Goal: Communication & Community: Answer question/provide support

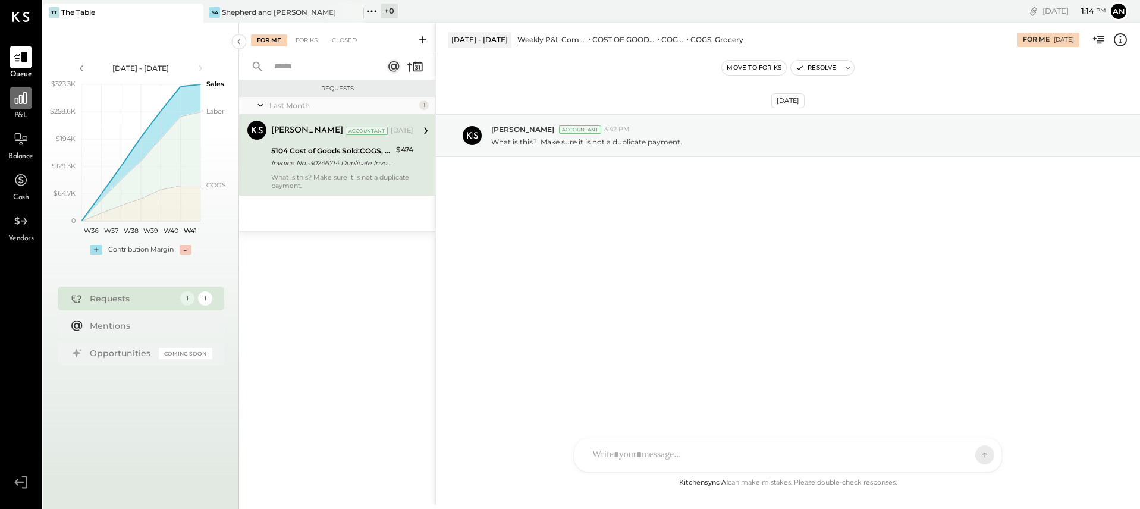
click at [27, 98] on icon at bounding box center [20, 97] width 15 height 15
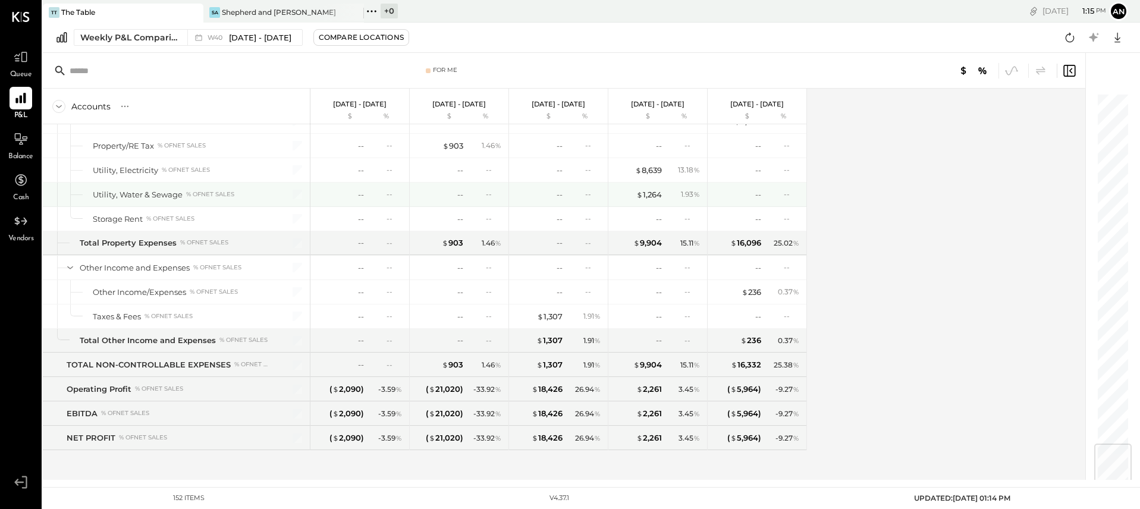
scroll to position [2957, 0]
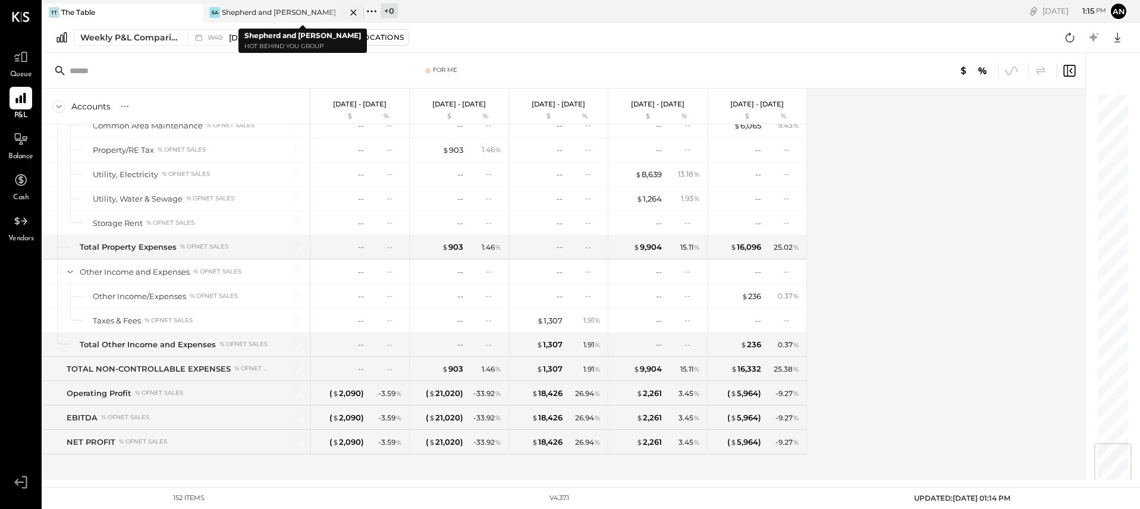
click at [260, 14] on div "Shepherd and [PERSON_NAME]" at bounding box center [279, 12] width 114 height 10
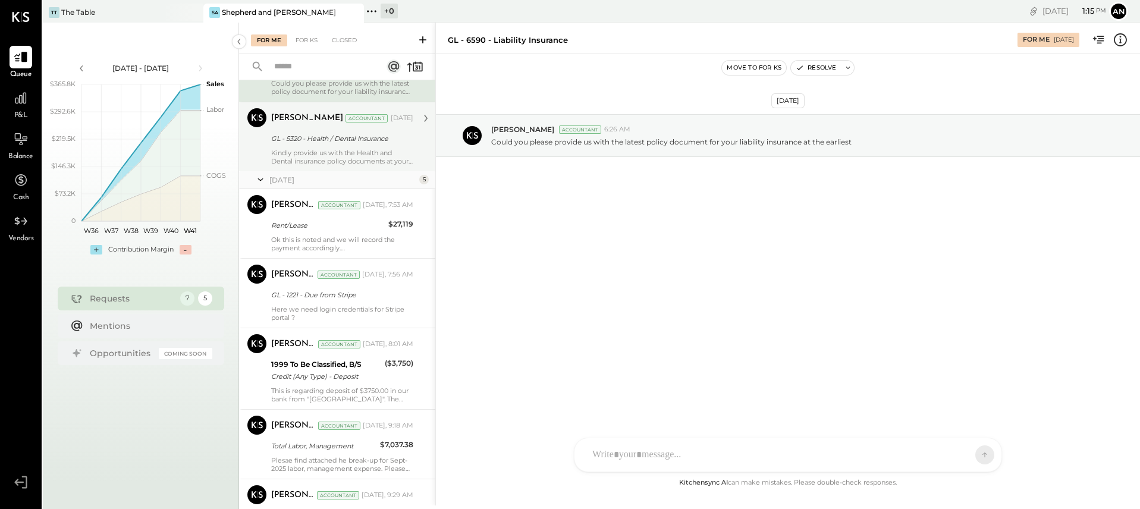
scroll to position [157, 0]
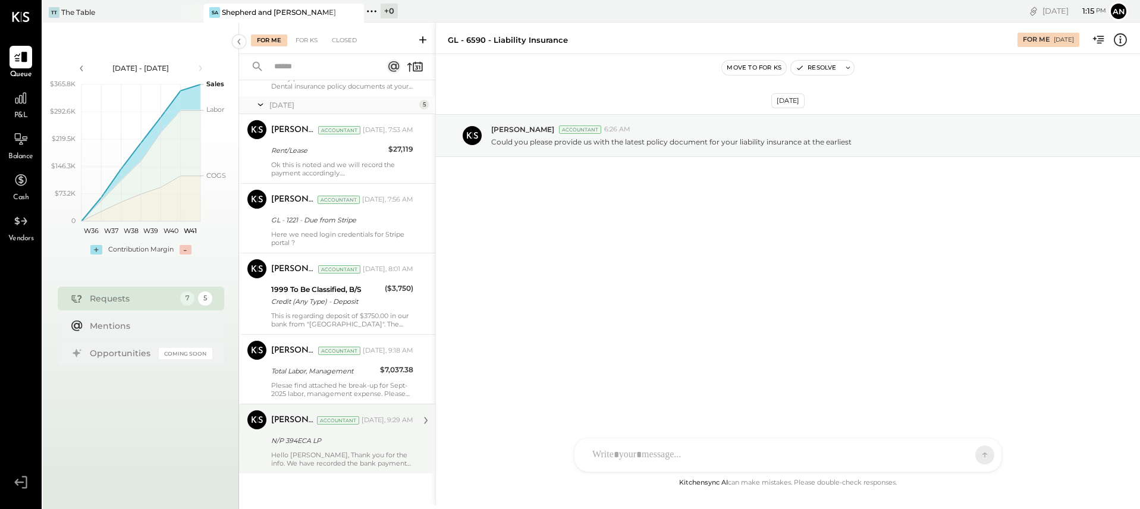
click at [341, 465] on div "Hello [PERSON_NAME], Thank you for the info. We have recorded the bank payment …" at bounding box center [342, 459] width 142 height 17
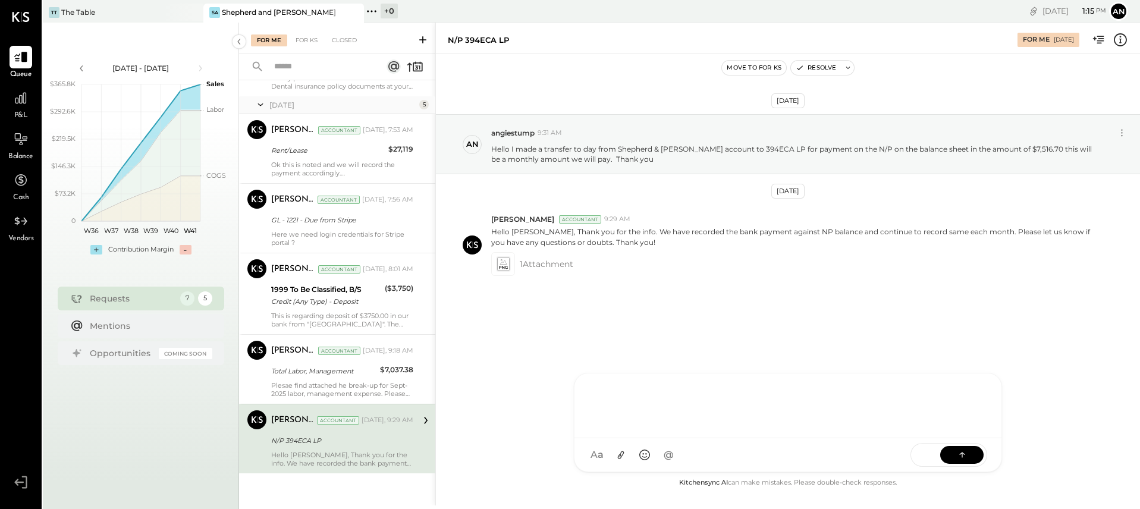
click at [645, 461] on div "RS [PERSON_NAME] SK [PERSON_NAME] UM [PERSON_NAME] [PERSON_NAME].[PERSON_NAME] …" at bounding box center [788, 422] width 428 height 99
click at [963, 456] on icon at bounding box center [962, 454] width 12 height 12
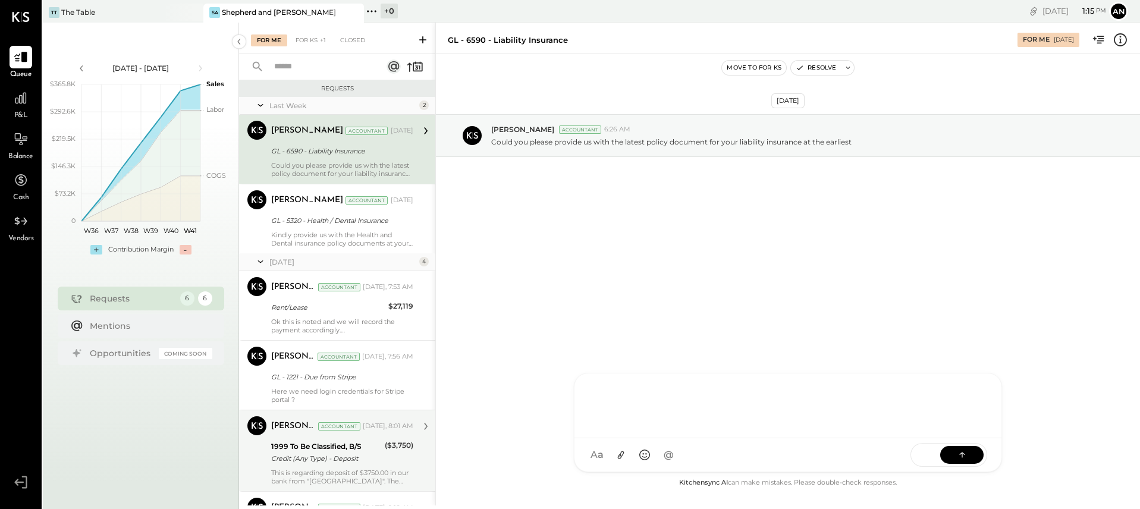
scroll to position [87, 0]
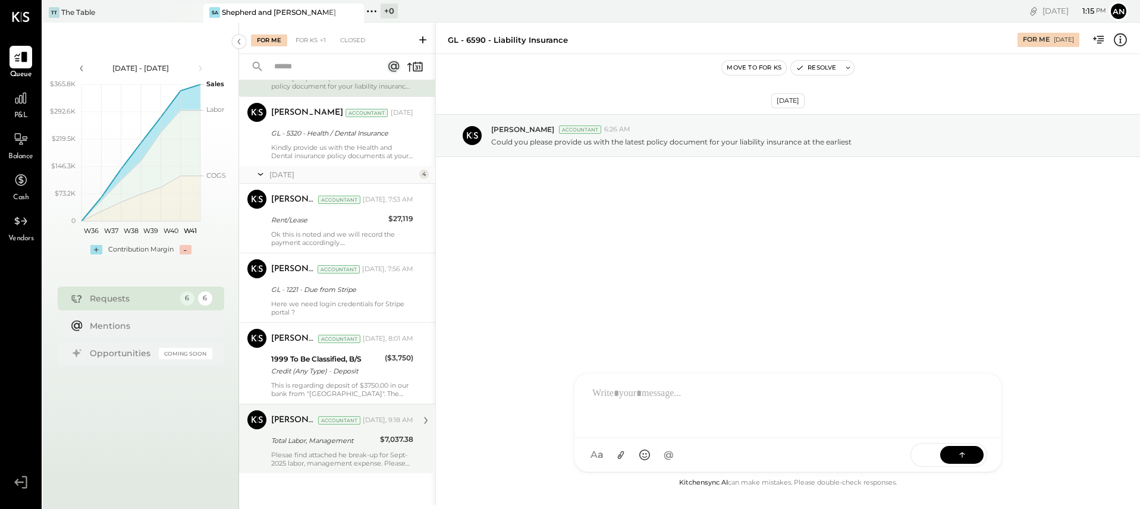
click at [355, 448] on div "[PERSON_NAME] Accountant [DATE], 9:18 AM Total Labor, Management $7,037.38 Ples…" at bounding box center [342, 438] width 142 height 57
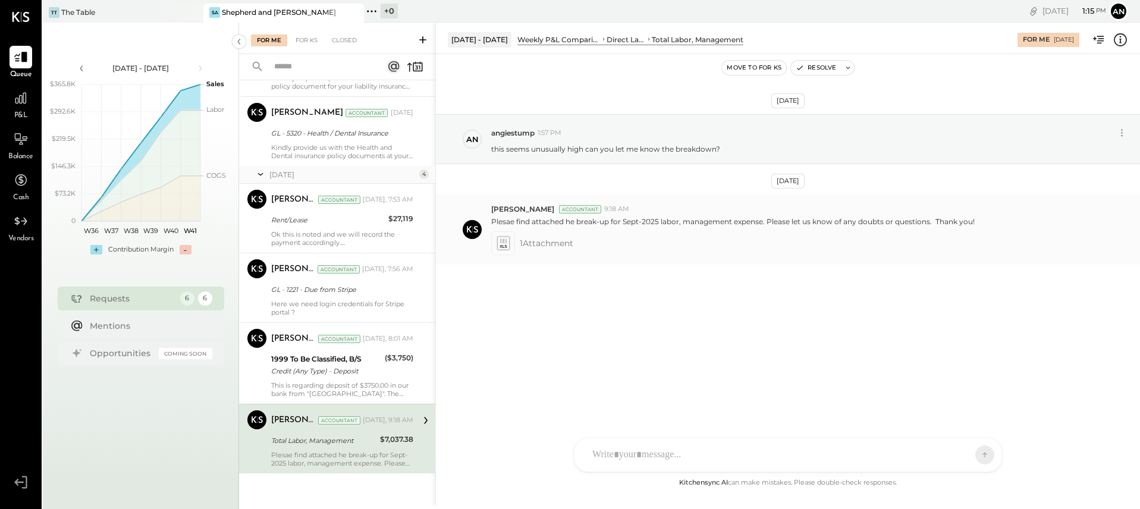
click at [534, 250] on span "1 Attachment" at bounding box center [547, 243] width 54 height 24
click at [535, 246] on span "1 Attachment" at bounding box center [547, 243] width 54 height 24
click at [505, 244] on icon at bounding box center [503, 244] width 12 height 14
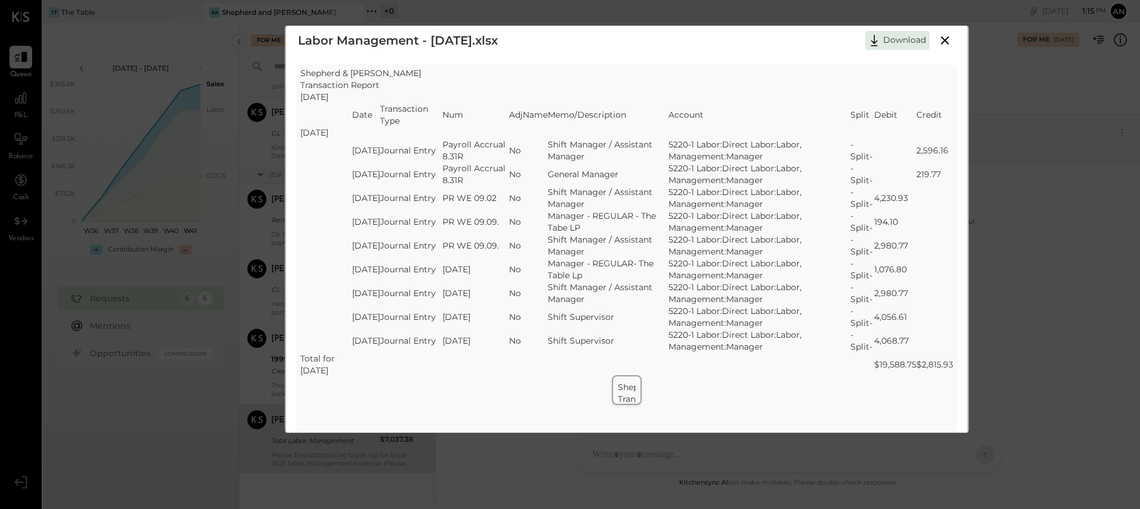
scroll to position [33, 0]
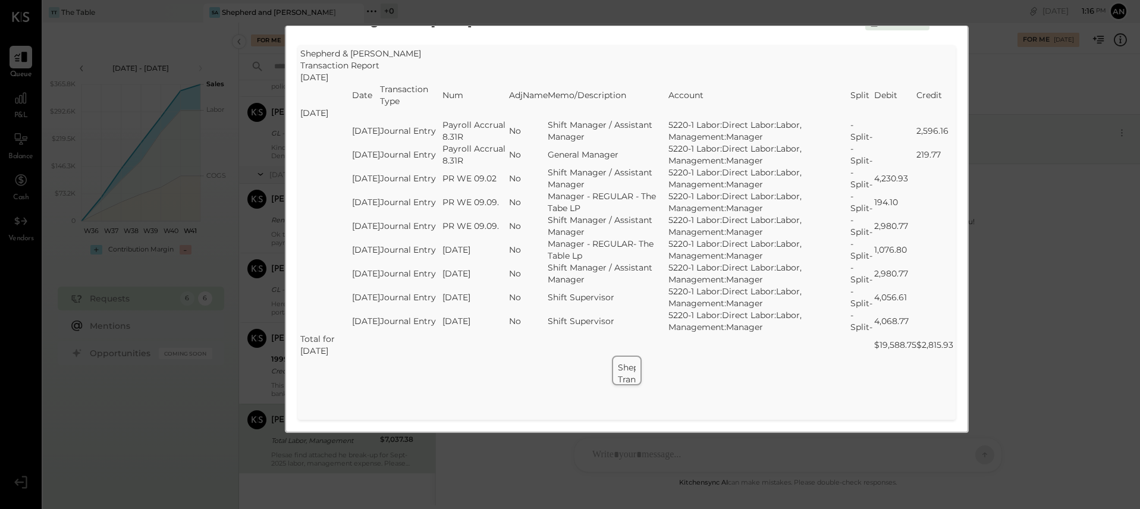
click at [220, 101] on div "Labor Management - [DATE].xlsx Download SheetJS Table Export Shepherd & [PERSON…" at bounding box center [570, 254] width 1140 height 509
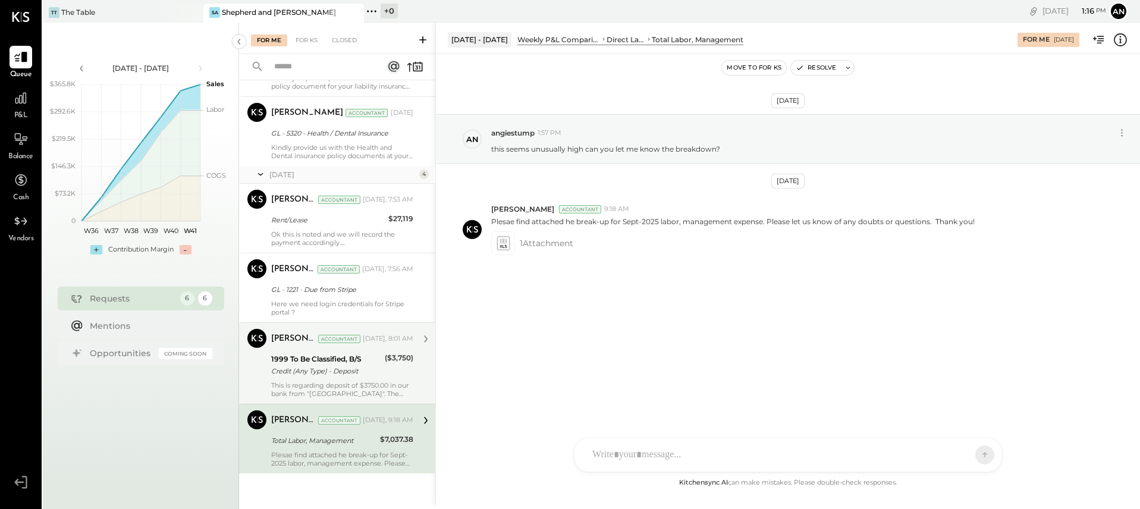
click at [297, 355] on div "1999 To Be Classified, B/S" at bounding box center [326, 359] width 110 height 12
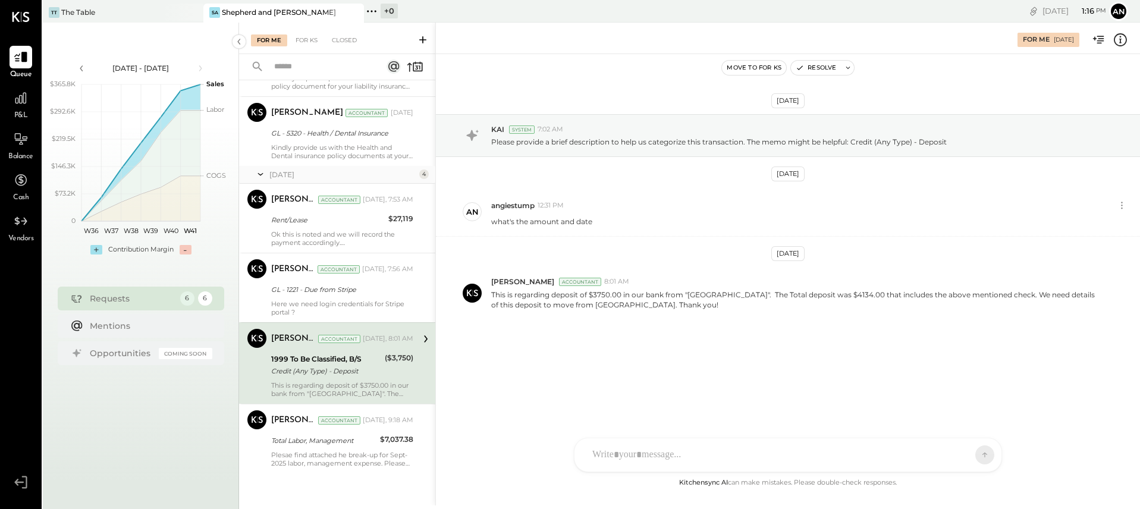
click at [632, 460] on div "RS [PERSON_NAME] SK [PERSON_NAME] UM [PERSON_NAME] [PERSON_NAME].[PERSON_NAME] …" at bounding box center [788, 455] width 428 height 34
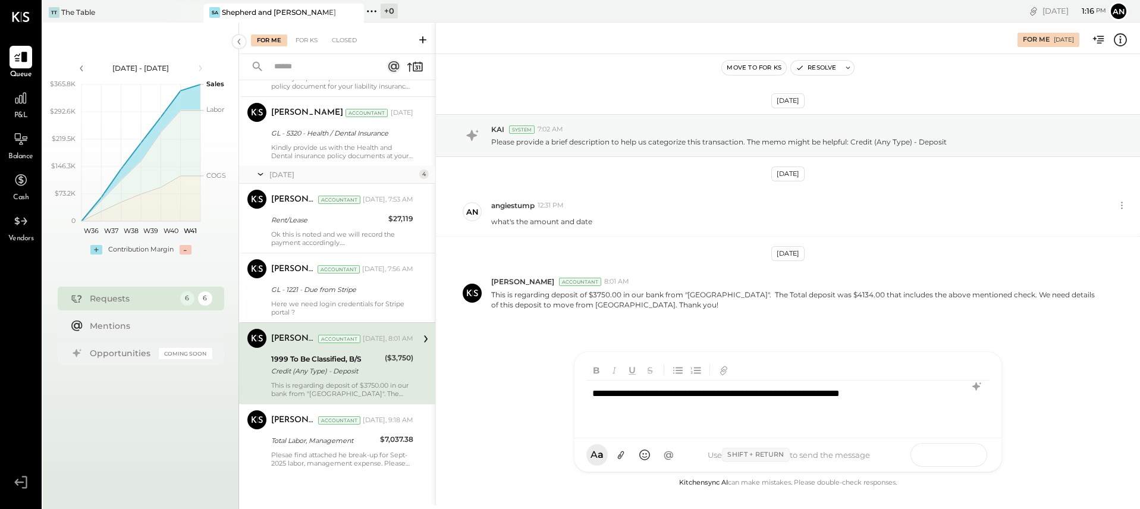
click at [956, 457] on icon at bounding box center [962, 454] width 12 height 12
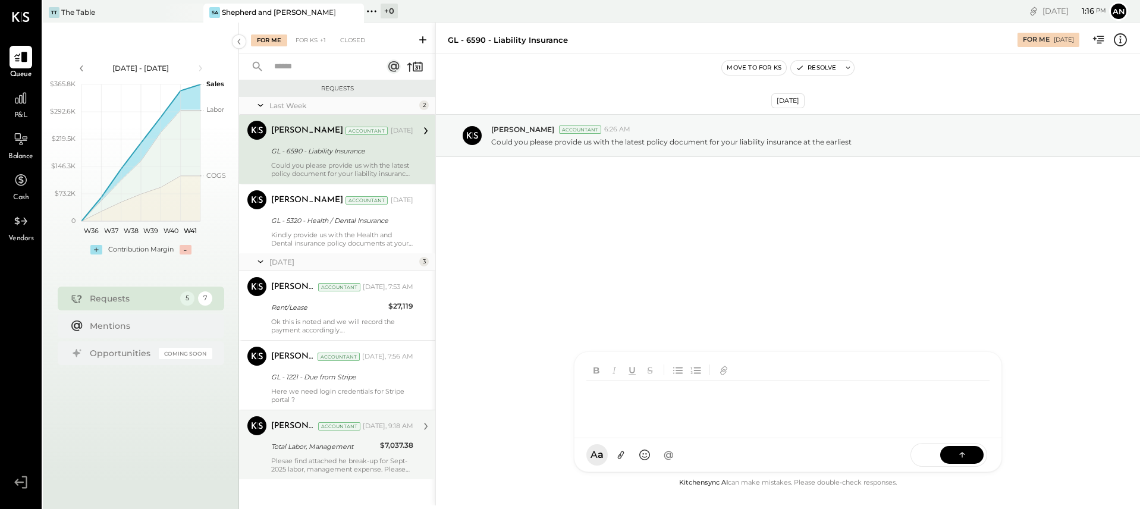
click at [376, 465] on div "Plesae find attached he break-up for Sept-2025 labor, management expense. Pleas…" at bounding box center [342, 465] width 142 height 17
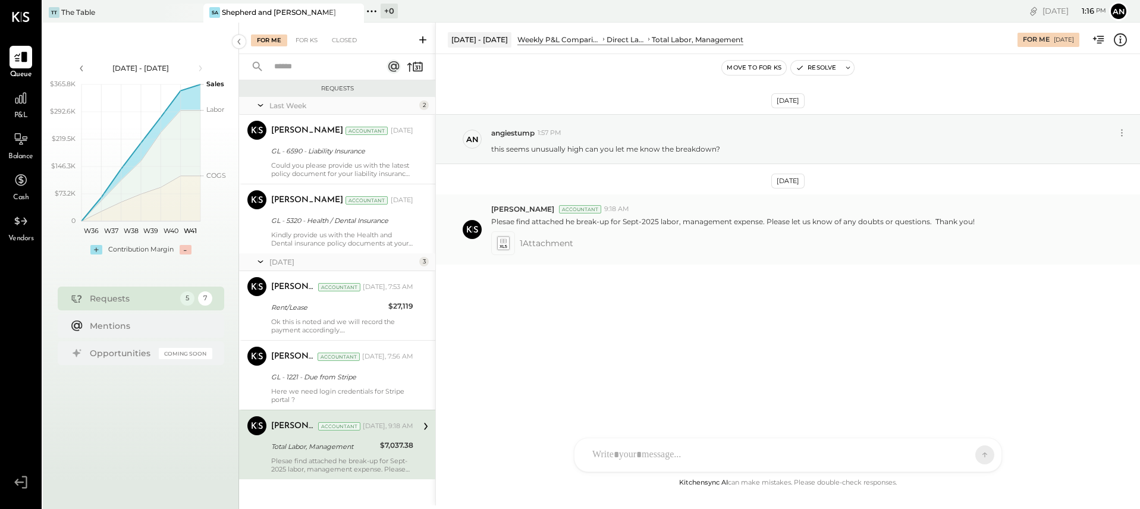
click at [557, 243] on span "1 Attachment" at bounding box center [547, 243] width 54 height 24
click at [511, 243] on div at bounding box center [503, 243] width 18 height 18
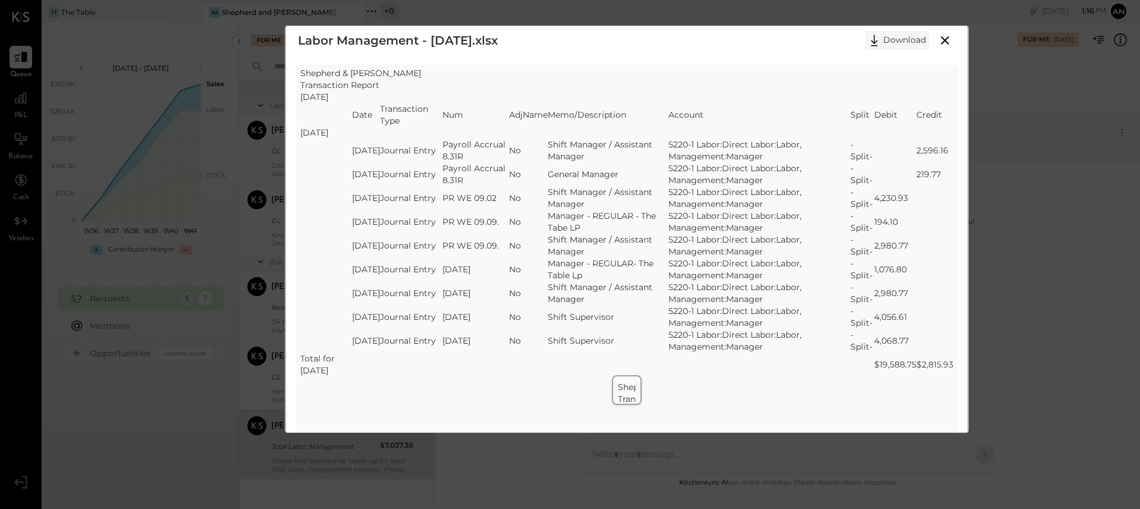
scroll to position [21, 0]
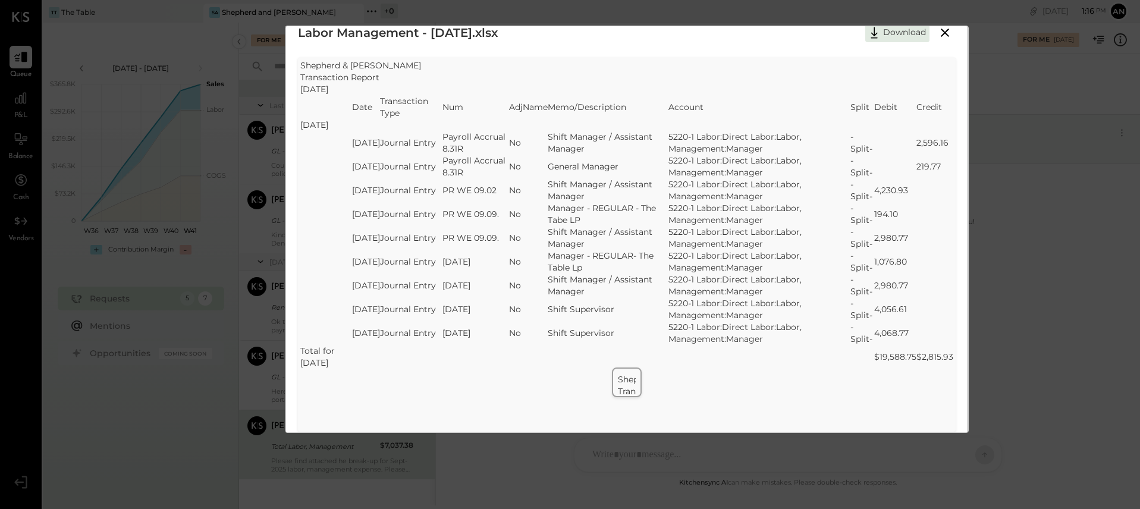
click at [943, 33] on icon at bounding box center [945, 33] width 8 height 8
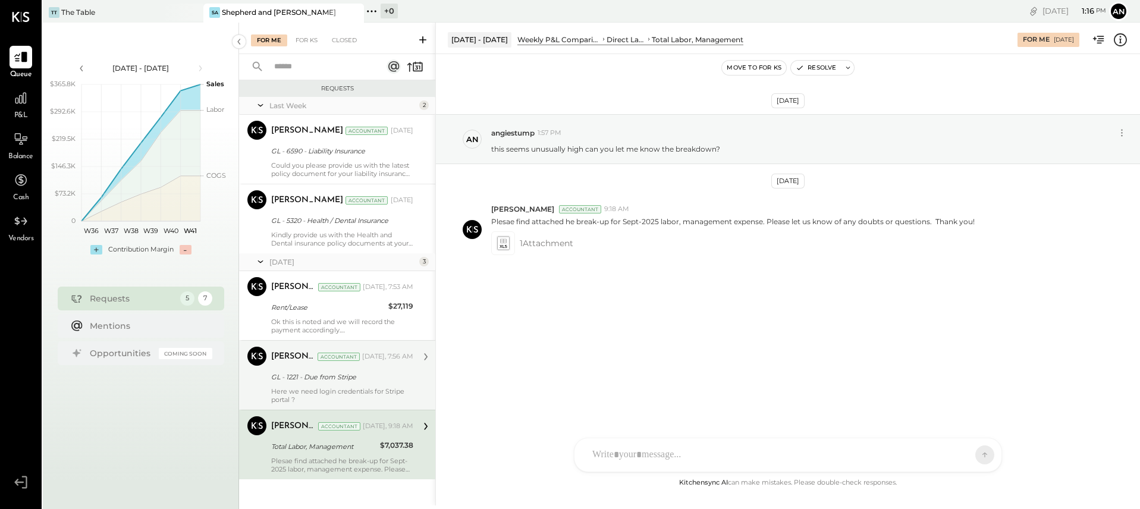
click at [278, 376] on div "GL - 1221 - Due from Stripe" at bounding box center [340, 377] width 139 height 12
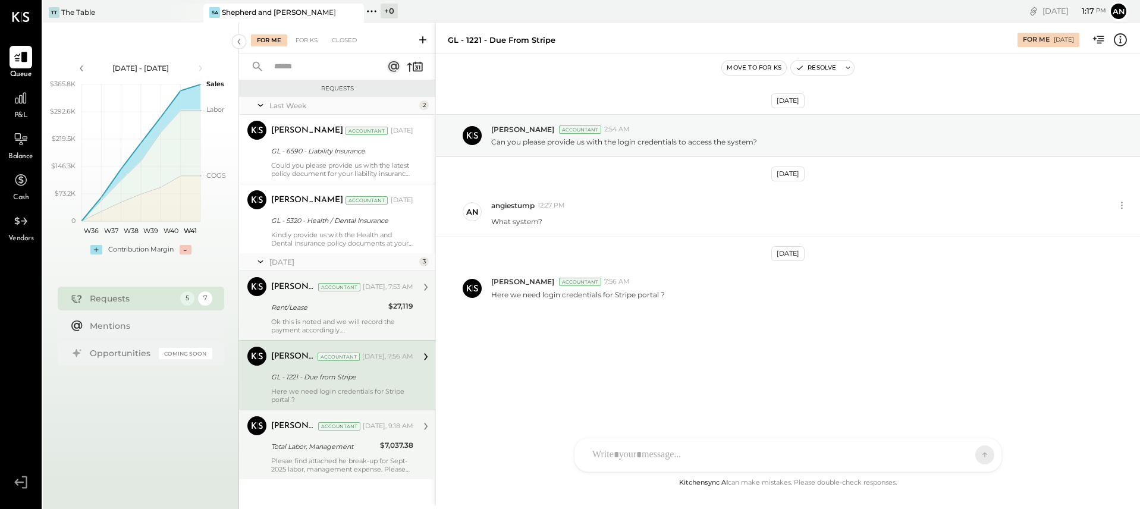
click at [331, 288] on div "Accountant" at bounding box center [339, 287] width 42 height 8
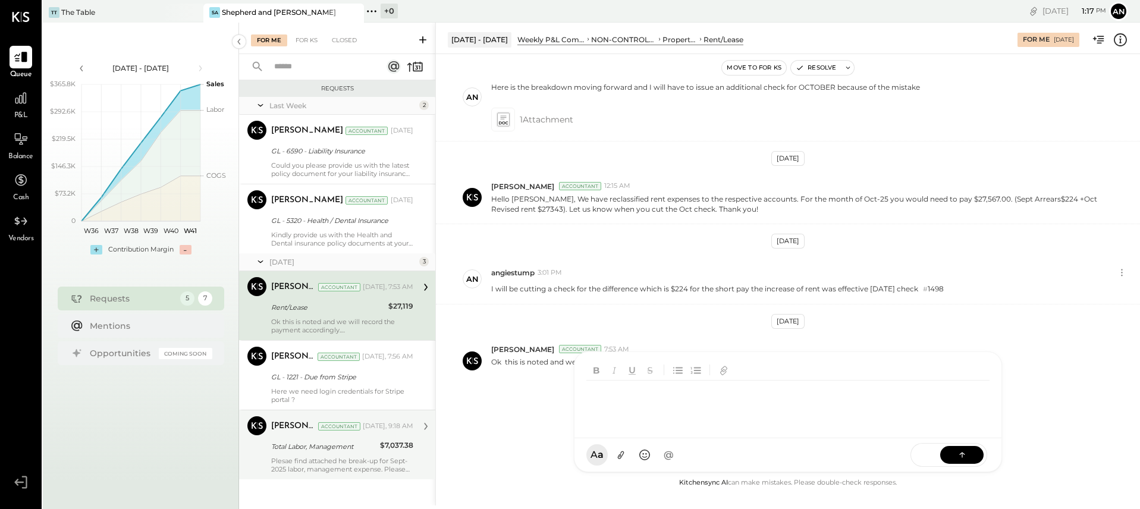
click at [649, 451] on div "RS [PERSON_NAME] SK [PERSON_NAME] UM [PERSON_NAME] [PERSON_NAME].[PERSON_NAME] …" at bounding box center [788, 411] width 428 height 121
click at [956, 453] on icon at bounding box center [962, 454] width 12 height 12
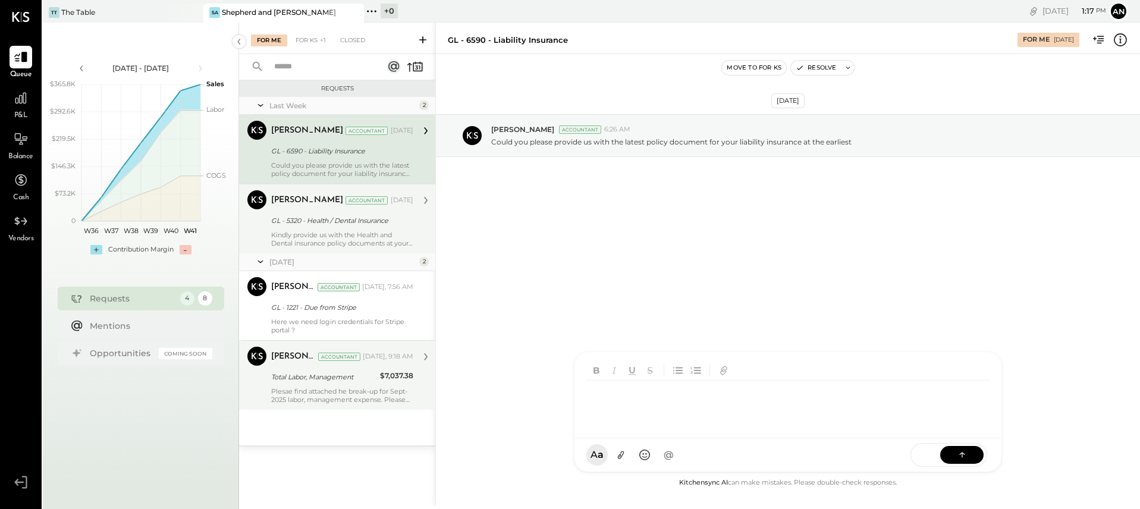
click at [381, 238] on div "Kindly provide us with the Health and Dental insurance policy documents at your…" at bounding box center [342, 239] width 142 height 17
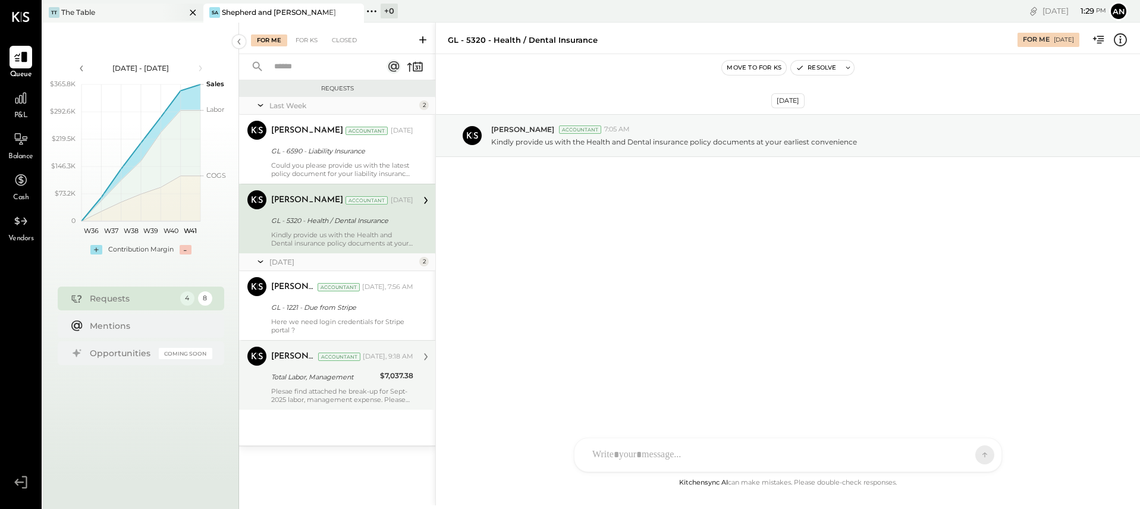
click at [157, 12] on div "TT The Table" at bounding box center [114, 12] width 143 height 11
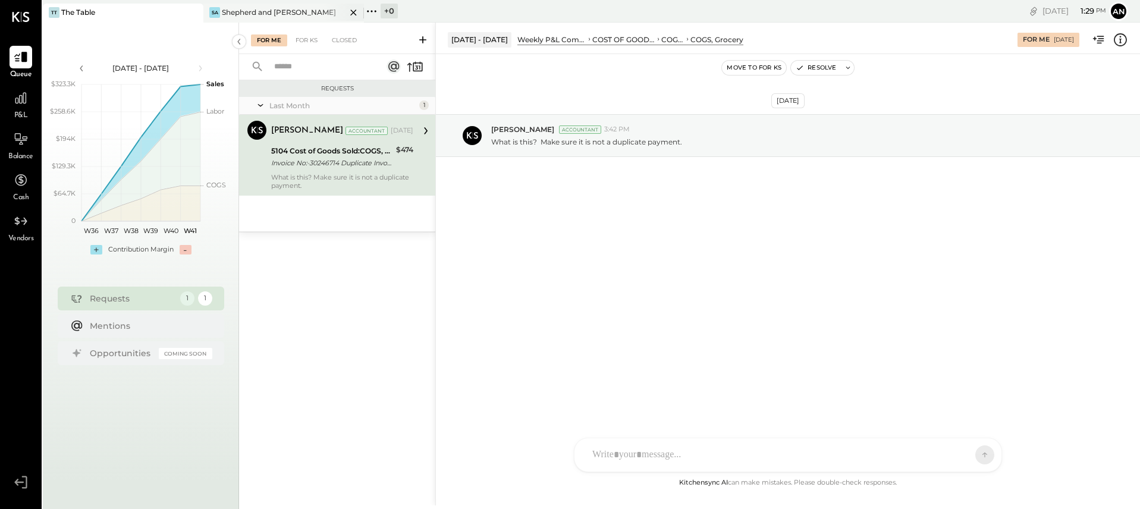
click at [251, 16] on div "Shepherd and [PERSON_NAME]" at bounding box center [279, 12] width 114 height 10
